Goal: Understand process/instructions: Learn about a topic

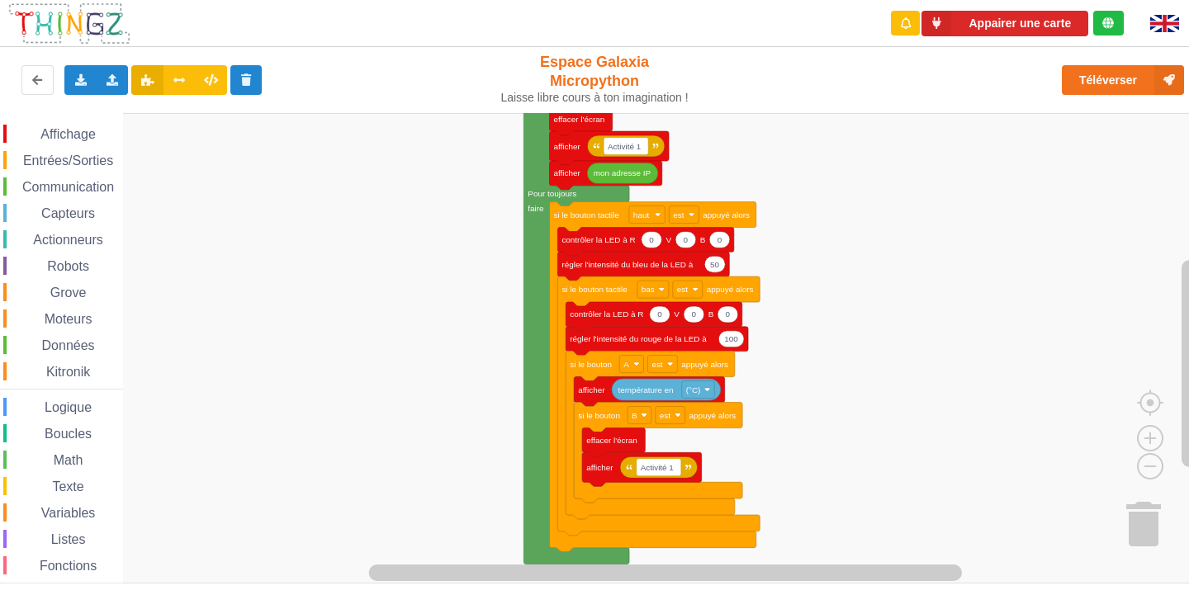
click at [887, 195] on div "Affichage Entrées/Sorties Communication Capteurs Actionneurs Robots Grove Moteu…" at bounding box center [600, 348] width 1201 height 471
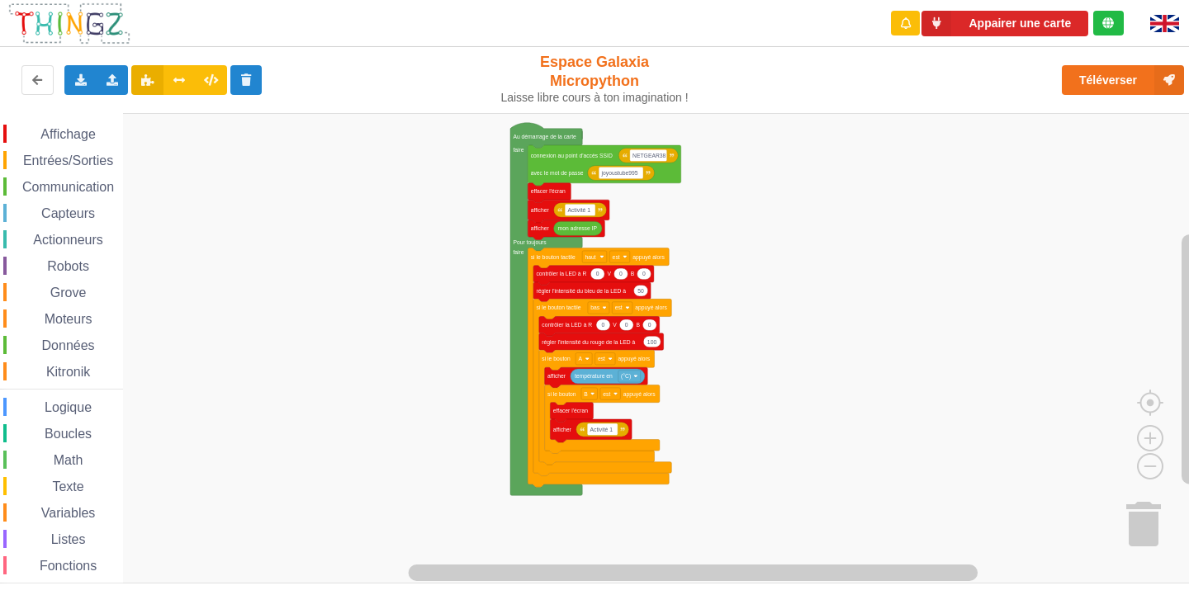
click at [759, 243] on div "Affichage Entrées/Sorties Communication Capteurs Actionneurs Robots Grove Moteu…" at bounding box center [600, 348] width 1201 height 471
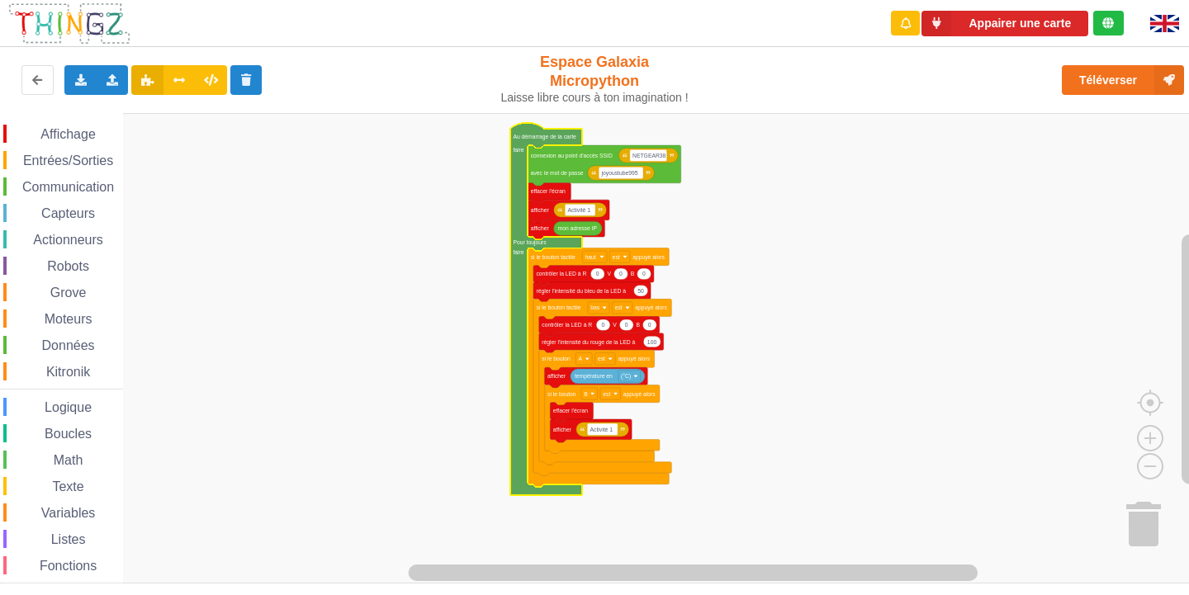
click at [519, 138] on text "Au démarrage de la carte" at bounding box center [545, 137] width 64 height 7
click at [694, 176] on rect "Espace de travail de Blocky" at bounding box center [600, 348] width 1201 height 471
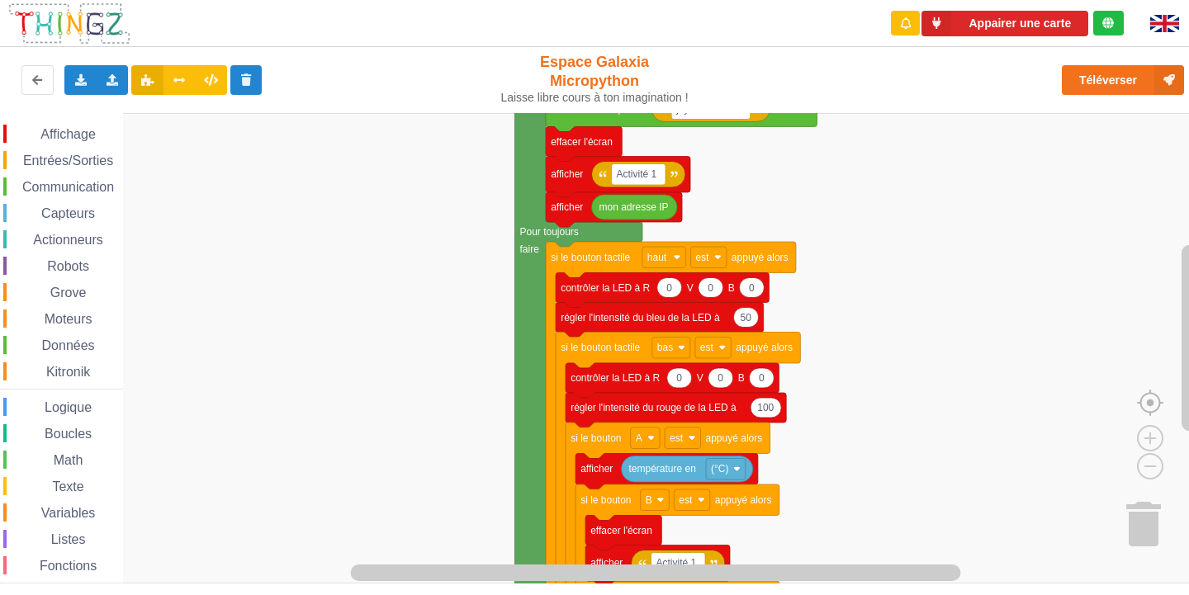
click at [1143, 396] on image "Espace de travail de Blocky" at bounding box center [1176, 365] width 79 height 102
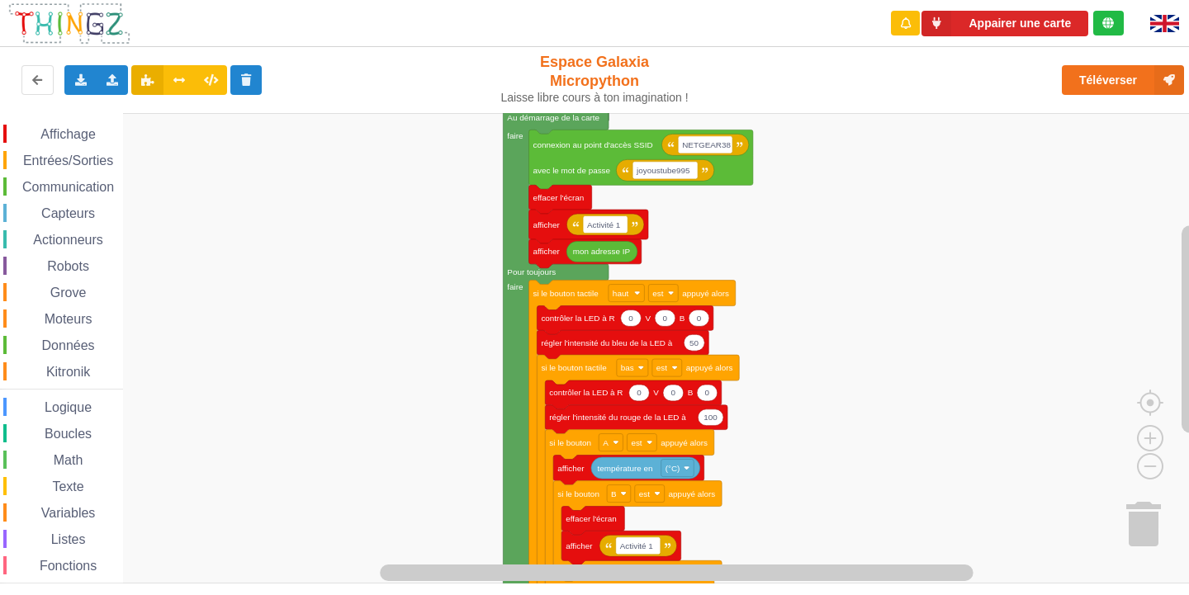
click at [462, 321] on div "Affichage Entrées/Sorties Communication Capteurs Actionneurs Robots Grove Moteu…" at bounding box center [600, 348] width 1201 height 471
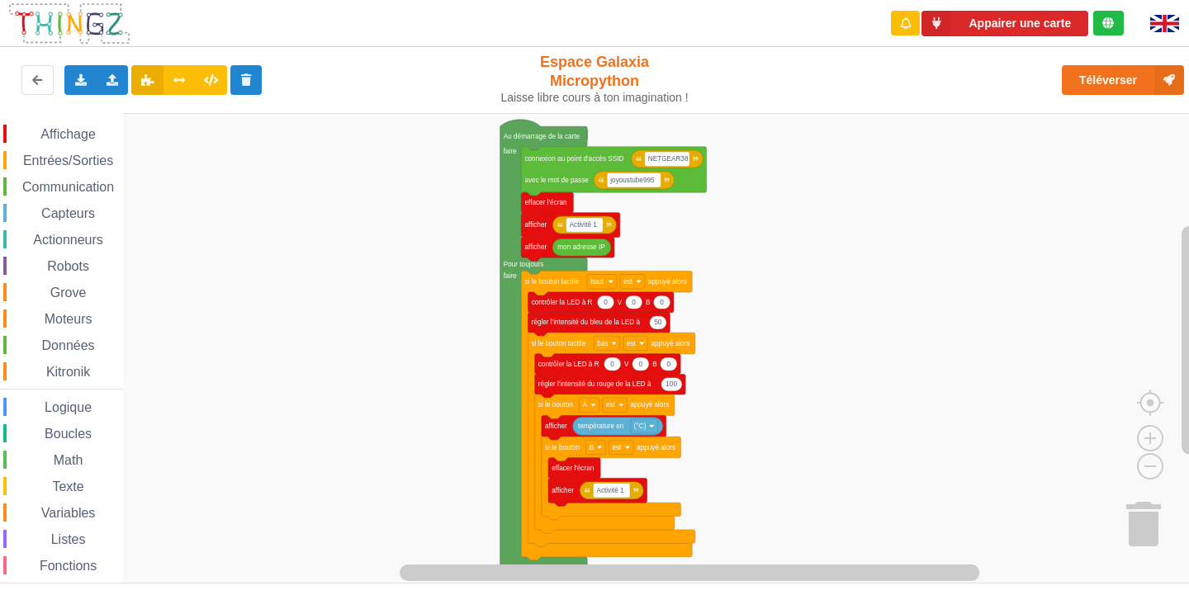
click at [459, 305] on div "Affichage Entrées/Sorties Communication Capteurs Actionneurs Robots Grove Moteu…" at bounding box center [600, 348] width 1201 height 471
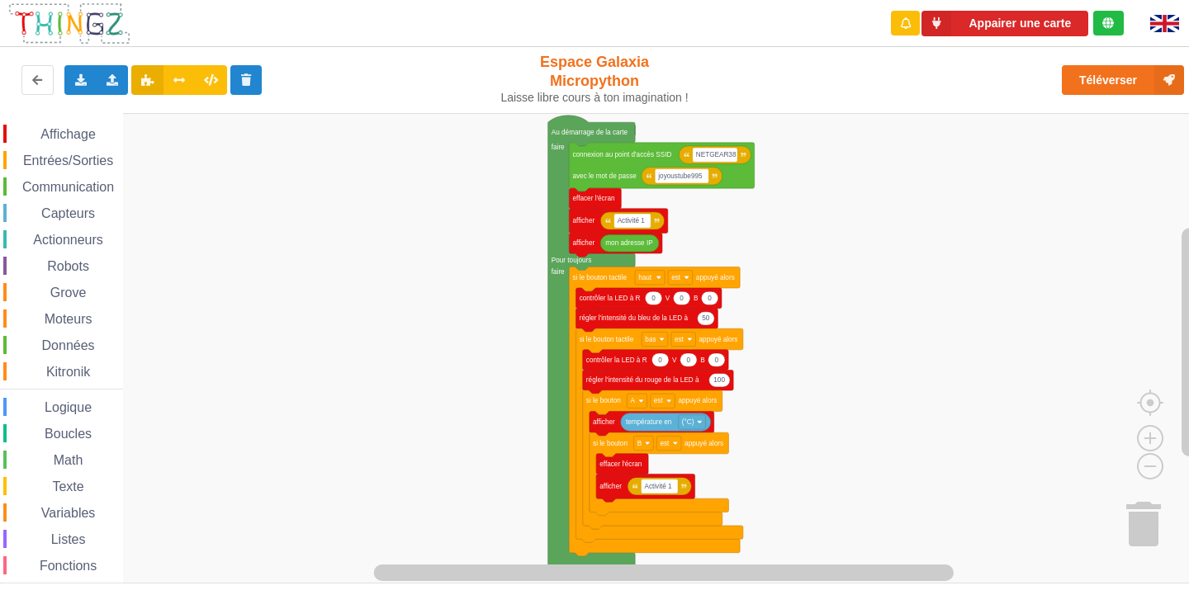
click at [843, 283] on div "Affichage Entrées/Sorties Communication Capteurs Actionneurs Robots Grove Moteu…" at bounding box center [600, 348] width 1201 height 471
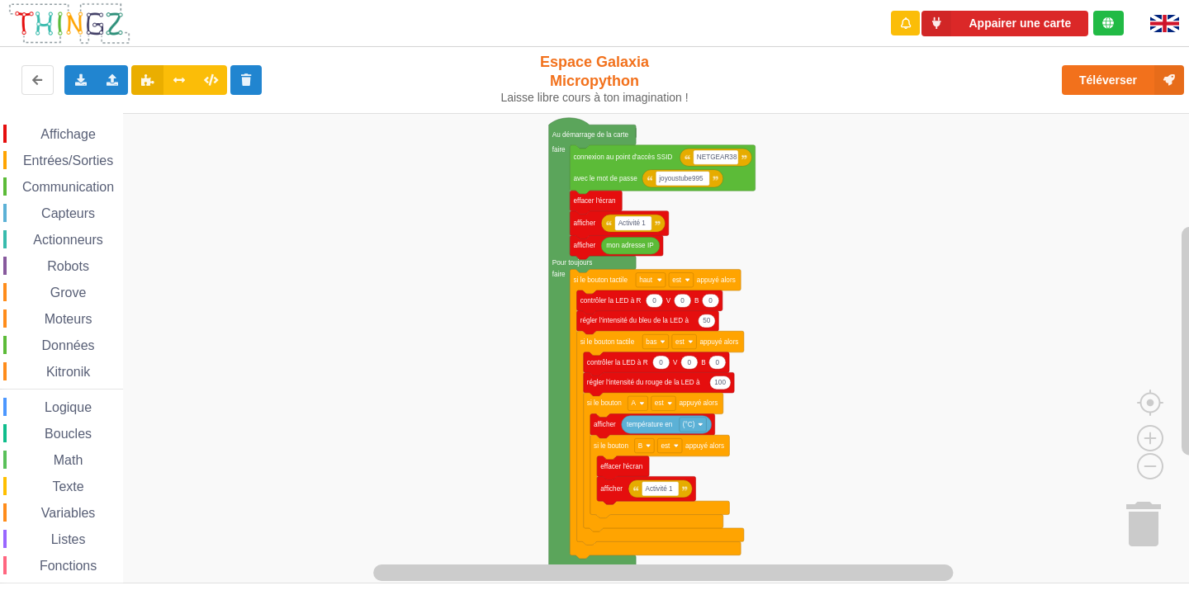
click at [548, 135] on rect "Espace de travail de Blocky" at bounding box center [600, 348] width 1201 height 471
click at [586, 135] on text "Au démarrage de la carte" at bounding box center [590, 134] width 77 height 7
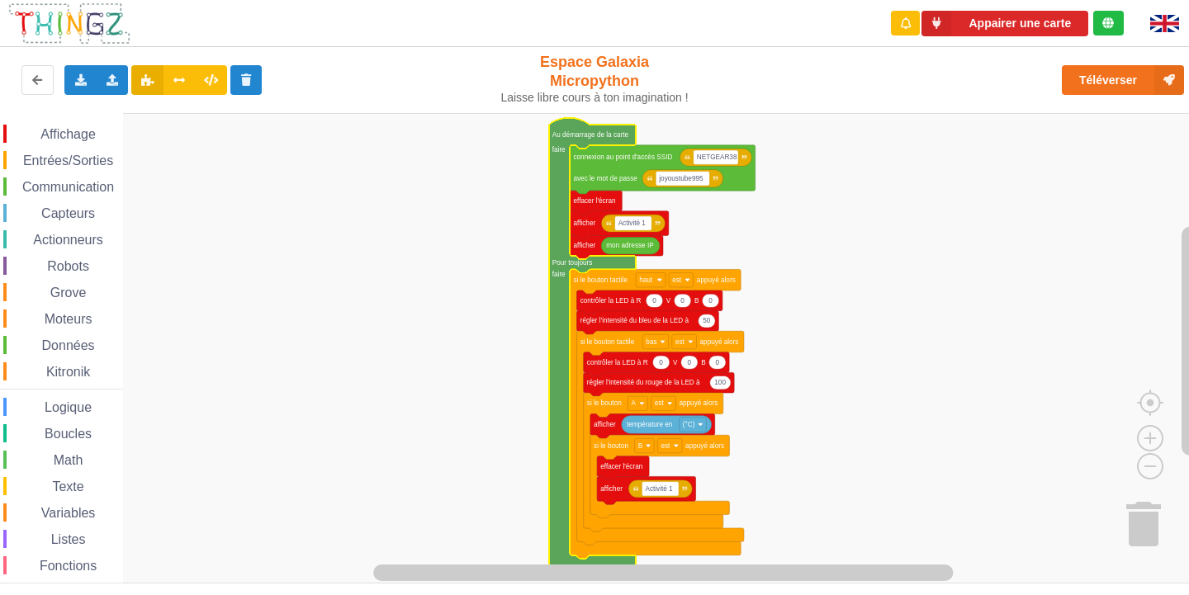
click at [436, 190] on rect "Espace de travail de Blocky" at bounding box center [600, 348] width 1201 height 471
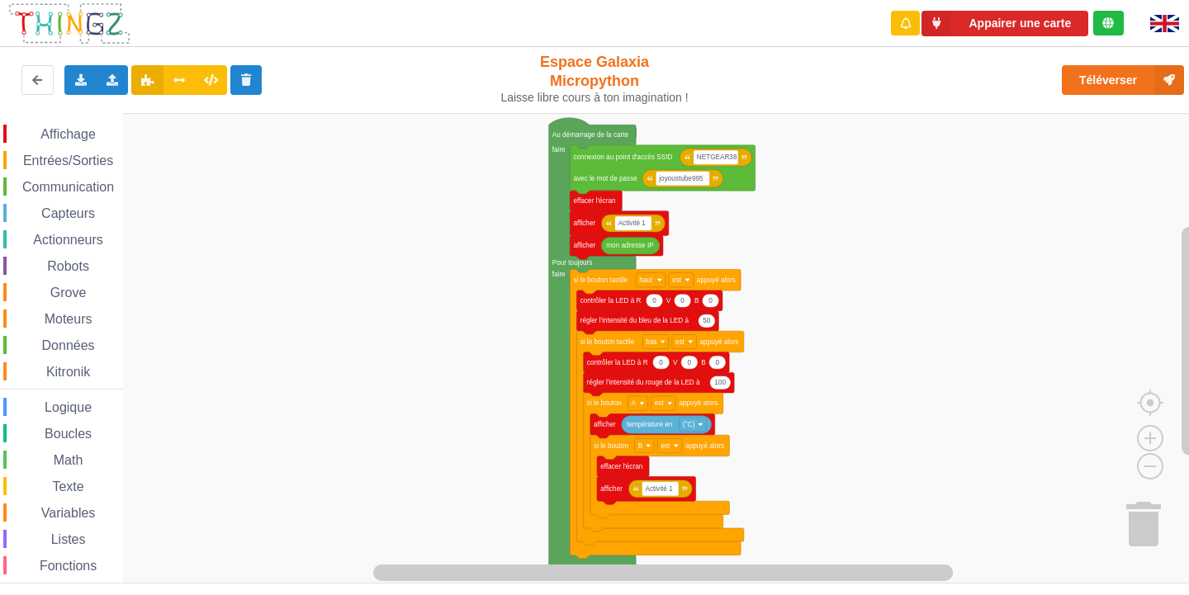
click at [398, 386] on rect "Espace de travail de Blocky" at bounding box center [600, 348] width 1201 height 471
